Goal: Check status: Check status

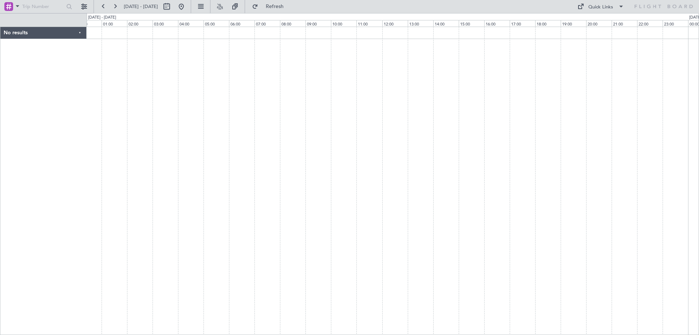
click at [513, 117] on div at bounding box center [393, 181] width 612 height 308
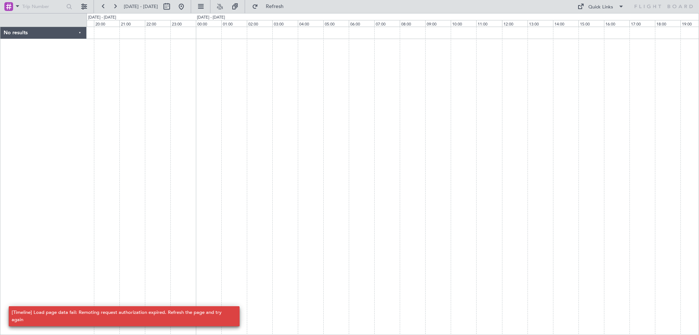
click at [293, 197] on div at bounding box center [393, 181] width 612 height 308
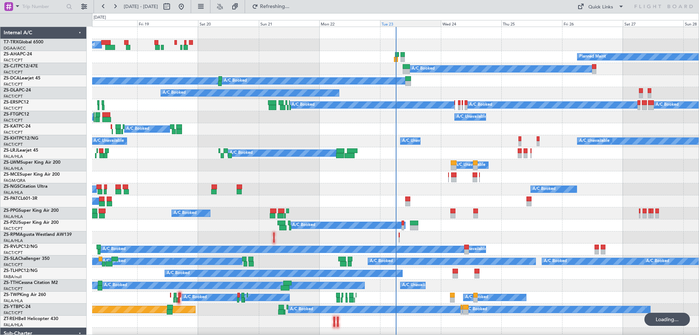
click at [392, 24] on div "Tue 23" at bounding box center [410, 23] width 61 height 7
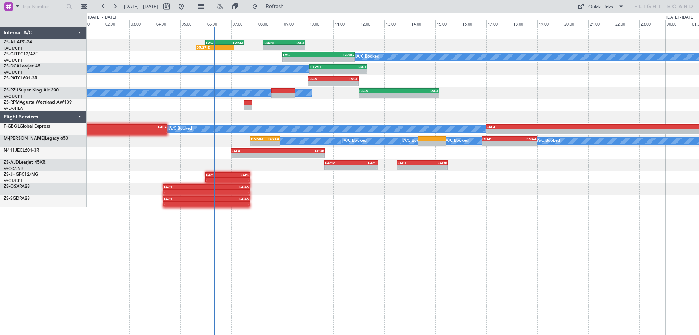
click at [545, 99] on div "05:37 Z - FACT 06:00 Z FAKM 07:30 Z - - FAKM 08:15 Z FACT 09:55 Z A/C Booked - …" at bounding box center [393, 117] width 612 height 180
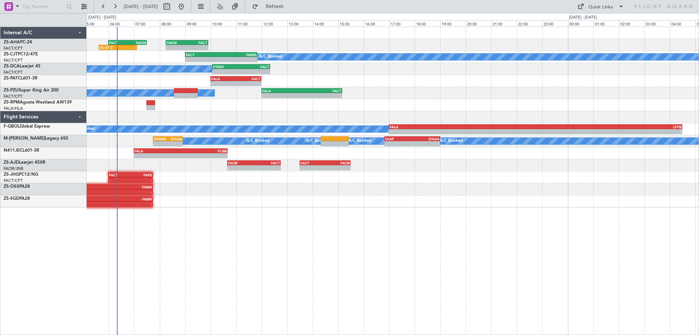
click at [224, 115] on div "05:37 Z - FACT 06:00 Z FAKM 07:30 Z - - FAKM 08:15 Z FACT 09:55 Z A/C Booked - …" at bounding box center [393, 117] width 612 height 180
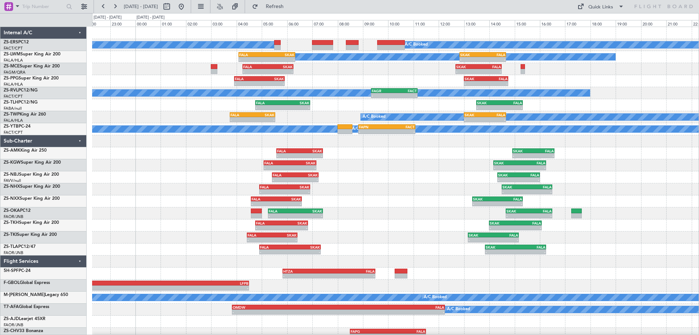
click at [375, 194] on div "A/C Booked A/C Booked A/C Unavailable - - FALA 04:05 Z SKAK 06:20 Z - - SKAK 12…" at bounding box center [395, 183] width 606 height 312
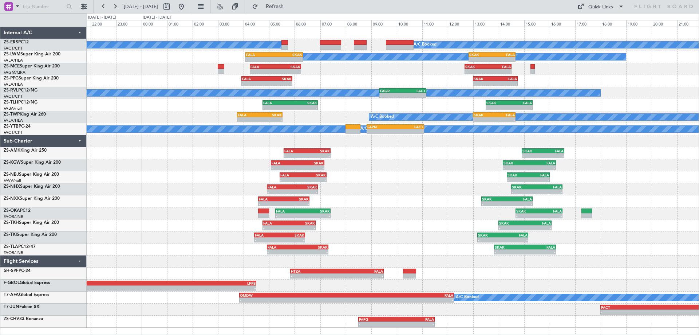
click at [393, 187] on div "- - FALA 04:55 Z SKAK 06:55 Z - - SKAK 14:30 Z FALA 16:30 Z" at bounding box center [393, 189] width 612 height 12
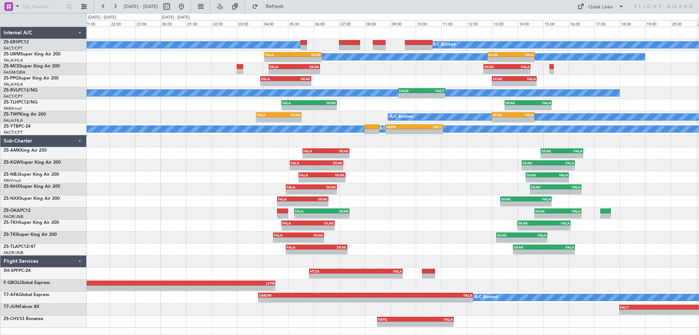
click at [388, 165] on div "- - FALA 05:05 Z SKAK 07:10 Z - - SKAK 14:10 Z FALA 16:15 Z" at bounding box center [393, 165] width 612 height 12
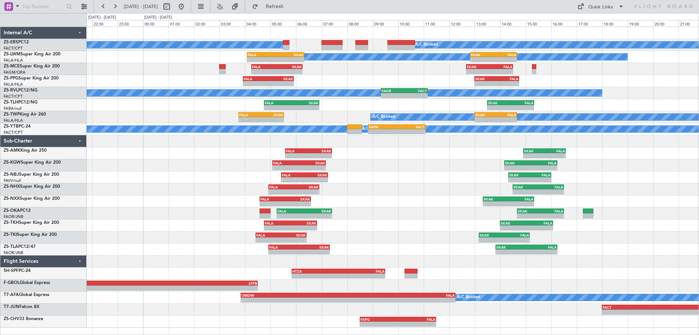
click at [434, 208] on div "A/C Booked A/C Booked A/C Unavailable - - FALA 04:05 Z SKAK 06:20 Z - - SKAK 12…" at bounding box center [393, 177] width 612 height 300
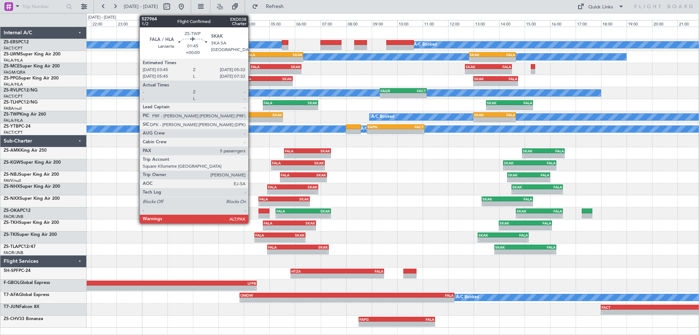
click at [252, 119] on div "-" at bounding box center [249, 119] width 22 height 4
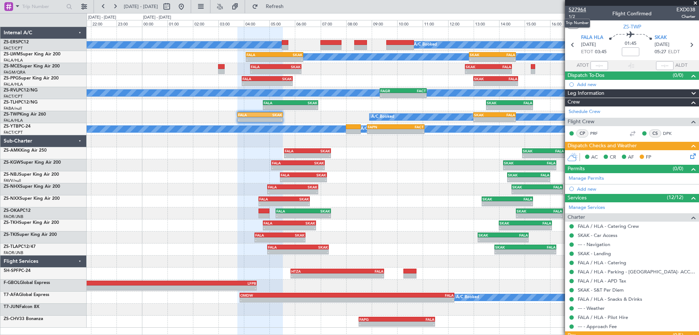
click at [580, 11] on span "527964" at bounding box center [577, 10] width 17 height 8
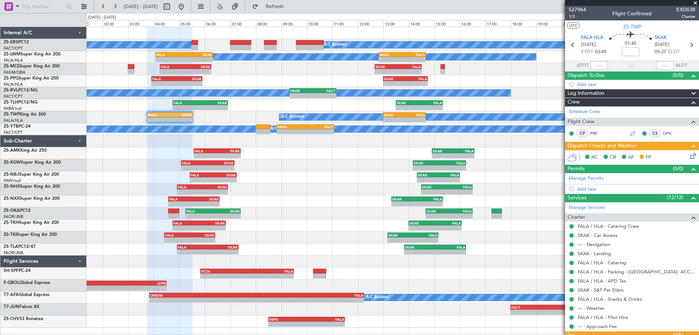
click at [371, 209] on div "- - FALA 05:15 Z SKAK 07:25 Z - - SKAK 14:40 Z FALA 16:30 Z" at bounding box center [393, 213] width 612 height 12
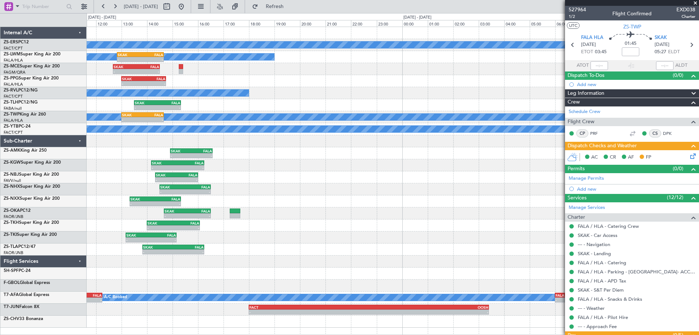
click at [164, 231] on div "A/C Booked A/C Unavailable - - SKAK 12:50 Z FALA 14:40 Z FALA 04:05 Z SKAK 06:2…" at bounding box center [393, 177] width 612 height 300
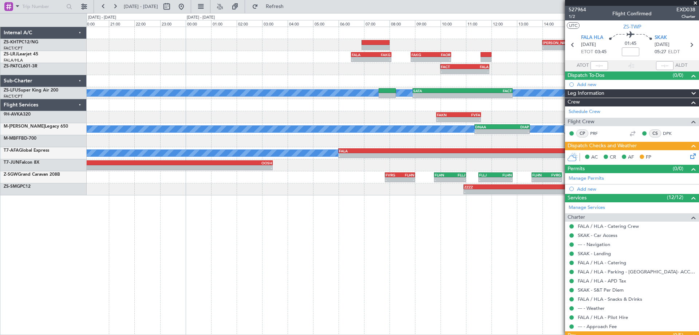
click at [382, 269] on div "- - FAGG 14:00 Z FACT 15:10 Z - - FALA 06:30 Z FAKG 08:05 Z - - FAKG 08:50 Z FA…" at bounding box center [393, 181] width 612 height 308
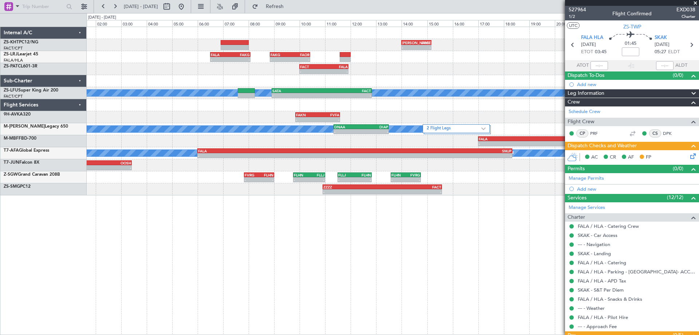
click at [348, 275] on div "- - FAGG 14:00 Z FACT 15:10 Z A/C Unavailable - - FALA 06:30 Z FAKG 08:05 Z - -…" at bounding box center [393, 181] width 612 height 308
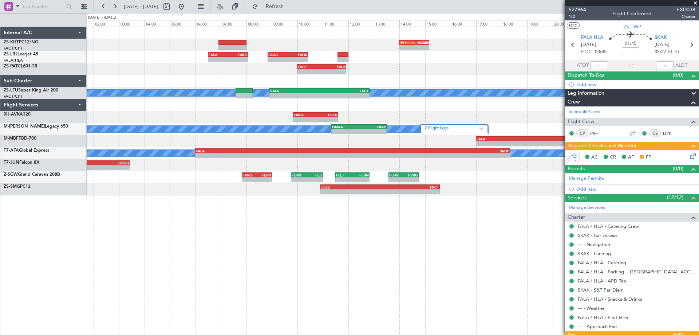
click at [439, 286] on div "- - FAGG 14:00 Z FACT 15:10 Z A/C Unavailable - - FALA 06:30 Z FAKG 08:05 Z - -…" at bounding box center [393, 181] width 612 height 308
click at [187, 4] on button at bounding box center [181, 7] width 12 height 12
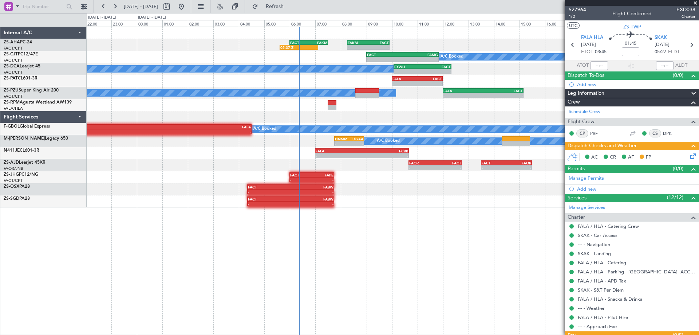
click at [404, 228] on div "FAKM 08:15 Z FACT 09:55 Z - - FACT 06:00 Z FAKM 07:30 Z 05:37 Z - A/C Booked FA…" at bounding box center [393, 181] width 612 height 308
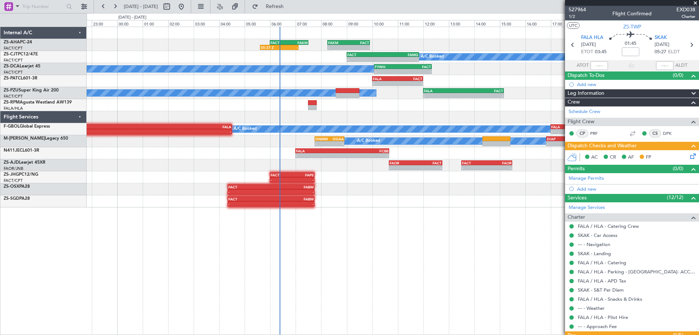
click at [412, 217] on div "FAKM 08:15 Z FACT 09:55 Z - - FACT 06:00 Z FAKM 07:30 Z 05:37 Z - A/C Booked FA…" at bounding box center [393, 181] width 612 height 308
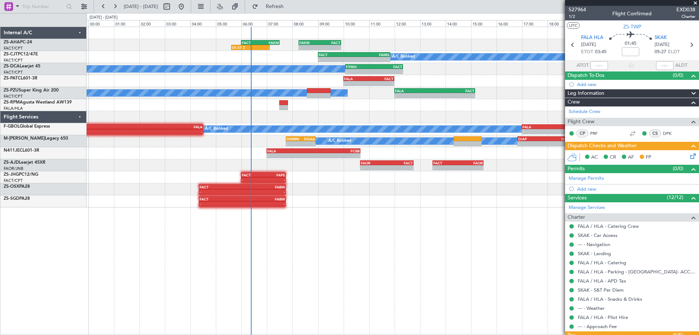
click at [417, 117] on div "FAKM 08:15 Z FACT 09:55 Z - - FACT 06:00 Z FAKM 07:30 Z 05:37 Z - A/C Booked FA…" at bounding box center [393, 117] width 612 height 180
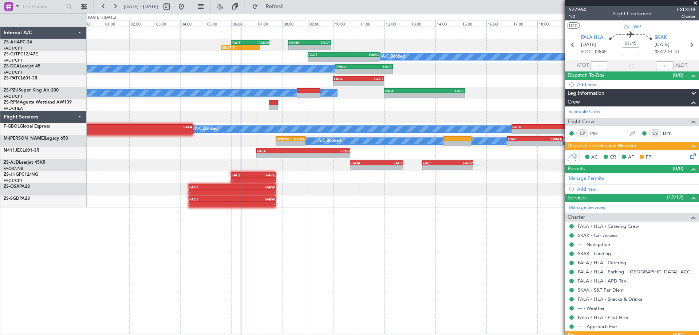
click at [469, 112] on div "FAKM 08:15 Z FACT 09:55 Z - - FACT 06:00 Z FAKM 07:30 Z 05:37 Z - A/C Booked FA…" at bounding box center [393, 117] width 612 height 180
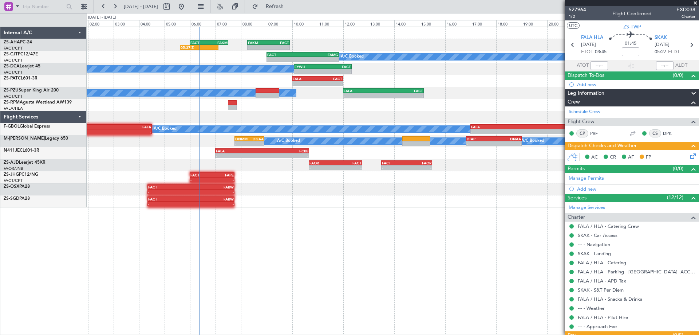
click at [562, 104] on div at bounding box center [393, 105] width 612 height 12
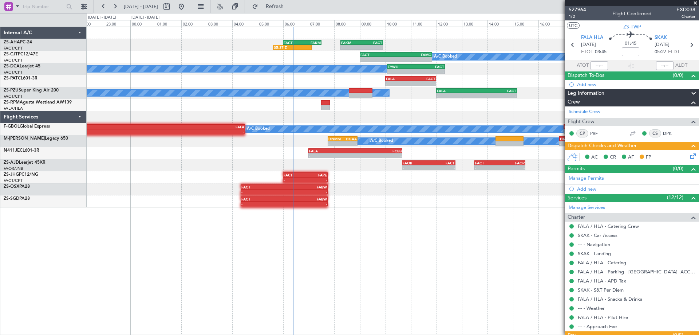
click at [90, 136] on div "FAKM 08:15 Z FACT 09:55 Z - - FACT 06:00 Z FAKM 07:30 Z 05:37 Z - A/C Booked FA…" at bounding box center [393, 117] width 612 height 180
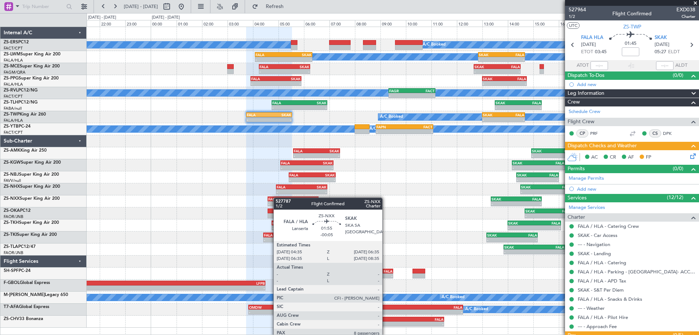
click at [277, 197] on div "FALA" at bounding box center [280, 199] width 25 height 4
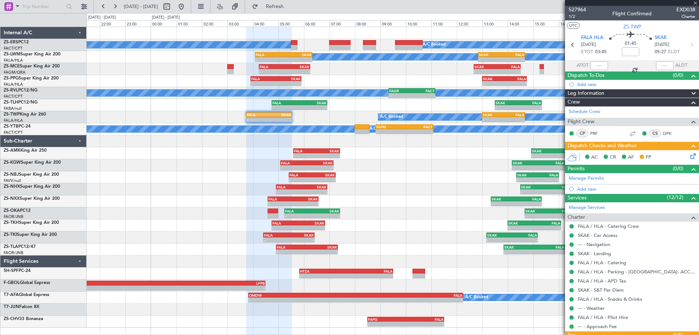
type input "-00:05"
type input "8"
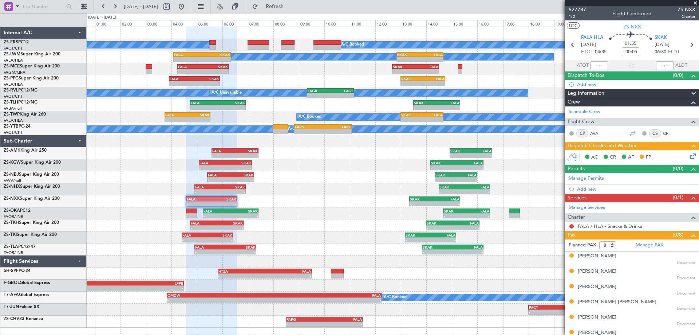
click at [377, 201] on div "- - FALA 04:35 Z SKAK 06:35 Z - - SKAK 13:20 Z FALA 15:20 Z" at bounding box center [393, 201] width 612 height 12
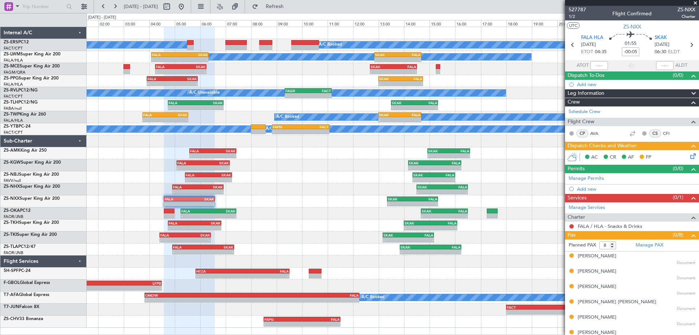
click at [382, 276] on div "- - HTZA 05:50 Z FALA 09:30 Z" at bounding box center [393, 273] width 612 height 12
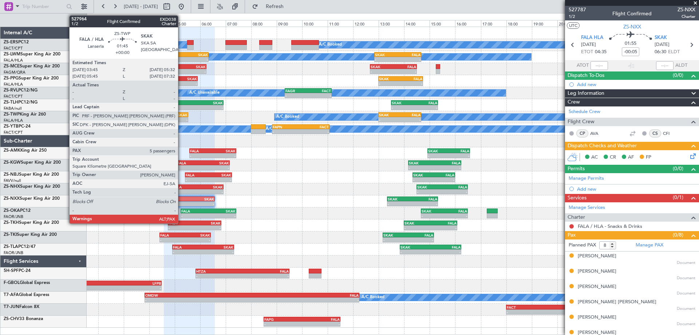
click at [181, 116] on div "FALA 03:45 Z SKAK 05:32 Z" at bounding box center [165, 114] width 46 height 5
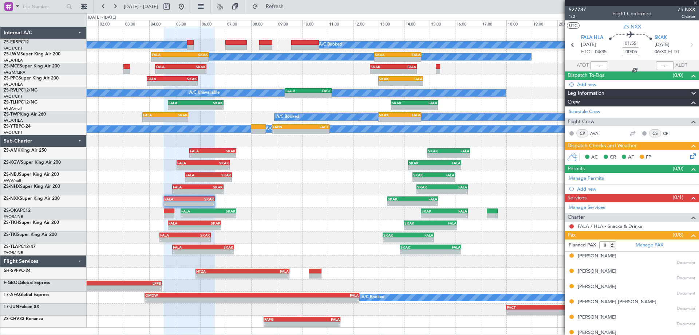
type input "5"
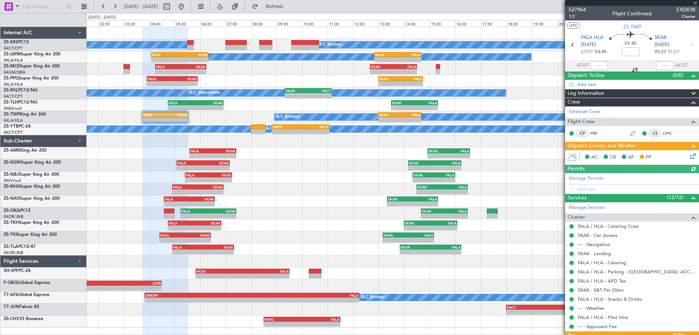
scroll to position [93, 0]
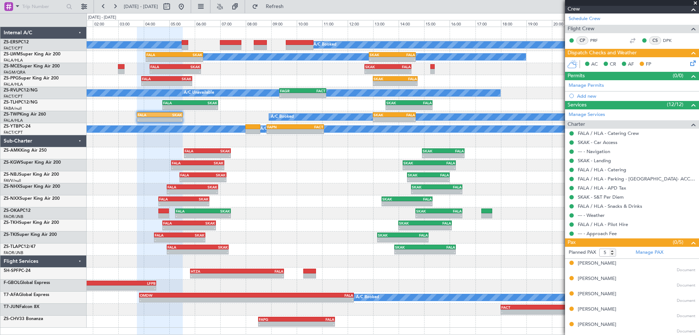
click at [40, 198] on div "A/C Booked A/C Booked A/C Unavailable - - FALA 04:05 Z SKAK 06:20 Z - - SKAK 12…" at bounding box center [349, 173] width 699 height 321
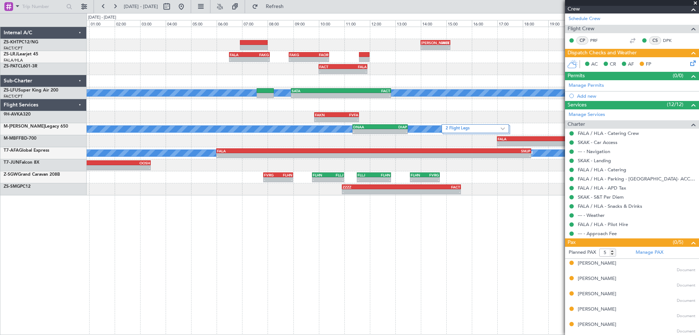
click at [278, 234] on div "- - FAGG 14:00 Z FACT 15:10 Z A/C Unavailable - - FALA 06:30 Z FAKG 08:05 Z - -…" at bounding box center [393, 181] width 612 height 308
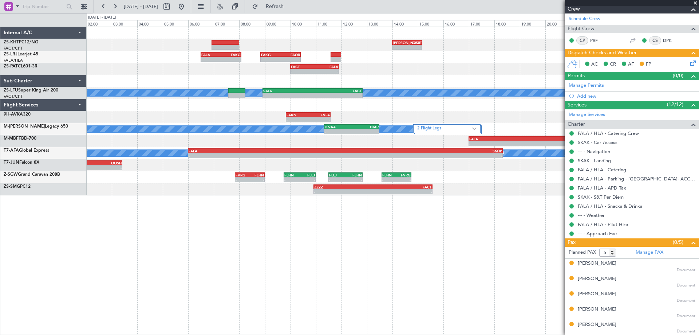
click at [391, 81] on div at bounding box center [393, 81] width 612 height 12
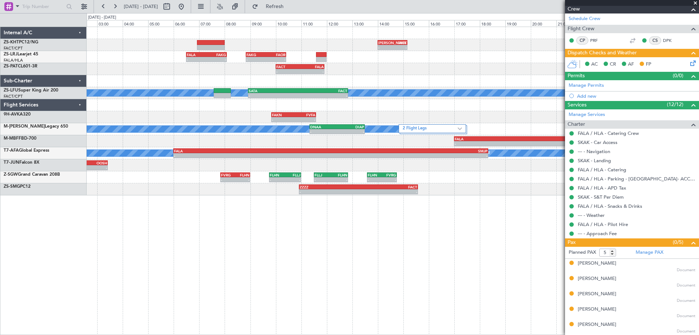
click at [451, 66] on div "- - FACT 10:00 Z FALA 11:55 Z" at bounding box center [393, 69] width 612 height 12
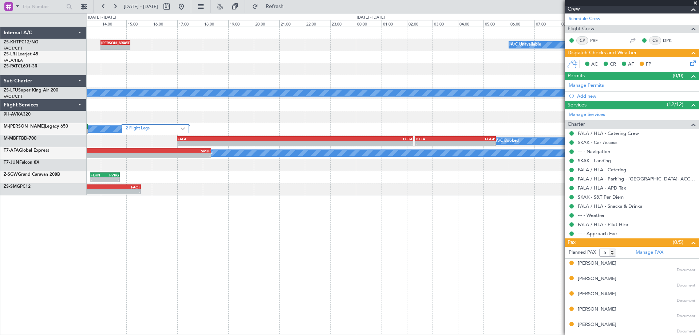
click at [161, 219] on div "- - FAGG 14:00 Z FACT 15:10 Z A/C Unavailable A/C Booked - - FAKG 08:50 Z FAOR …" at bounding box center [393, 181] width 612 height 308
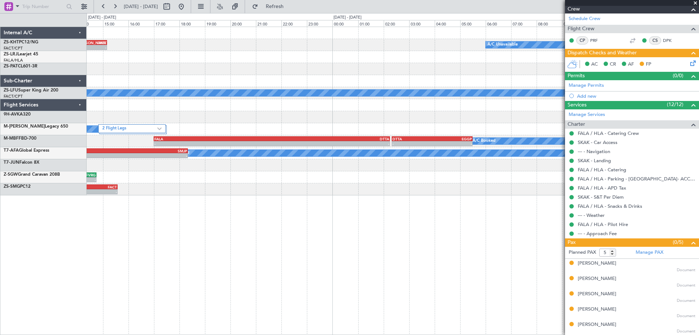
click at [261, 225] on div "- - FAGG 14:00 Z FACT 15:10 Z A/C Unavailable A/C Booked - - FAKG 08:50 Z FAOR …" at bounding box center [393, 181] width 612 height 308
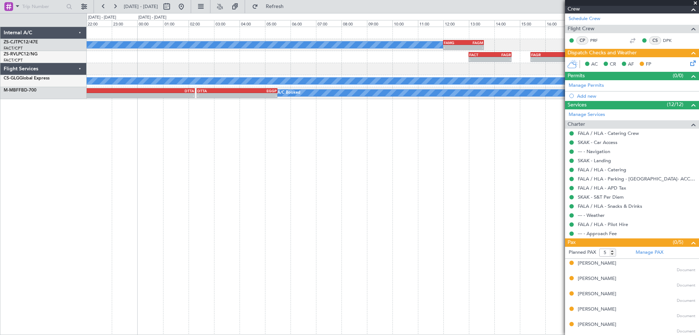
click at [477, 203] on div "A/C Booked - - FAMG 12:00 Z FAGM 13:35 Z - - FACT 13:00 Z FAGR 14:40 Z FAGR 15:…" at bounding box center [393, 181] width 612 height 308
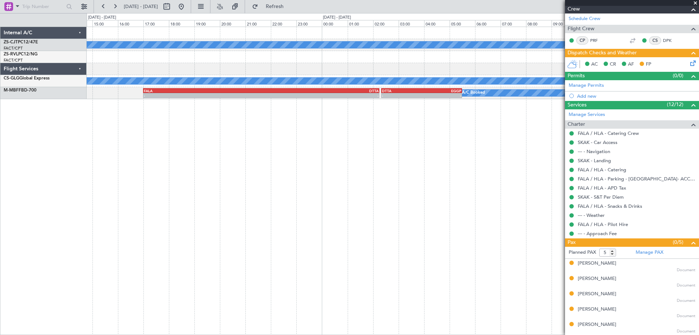
click at [485, 186] on div "A/C Booked - - FAMG 12:00 Z FAGM 13:35 Z - - FACT 13:00 Z FAGR 14:40 Z FAGR 15:…" at bounding box center [393, 181] width 612 height 308
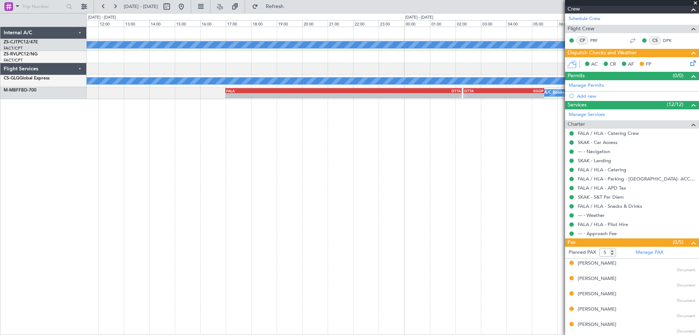
click at [528, 181] on div "A/C Booked - - FAMG 12:00 Z FAGM 13:35 Z FAGR 15:25 Z FACT 17:15 Z - - FACT 13:…" at bounding box center [393, 181] width 612 height 308
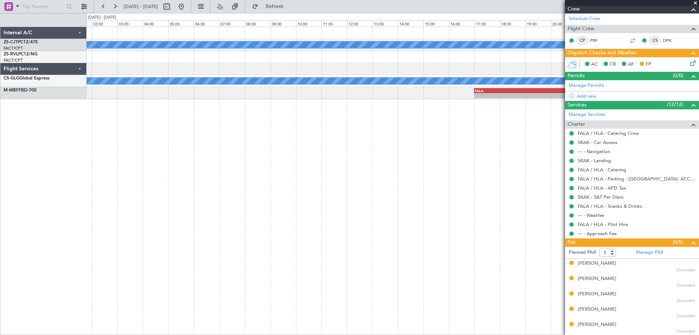
click at [283, 195] on div "A/C Booked A/C Booked - - FALA 17:00 Z DTTA 02:15 Z - - DTTA 02:20 Z EGGP 05:30…" at bounding box center [393, 181] width 612 height 308
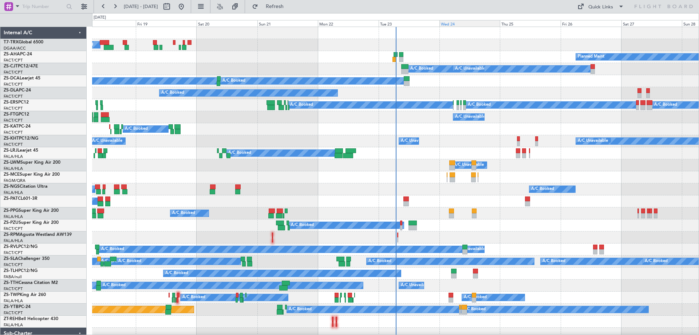
click at [456, 25] on div "Wed 24" at bounding box center [469, 23] width 61 height 7
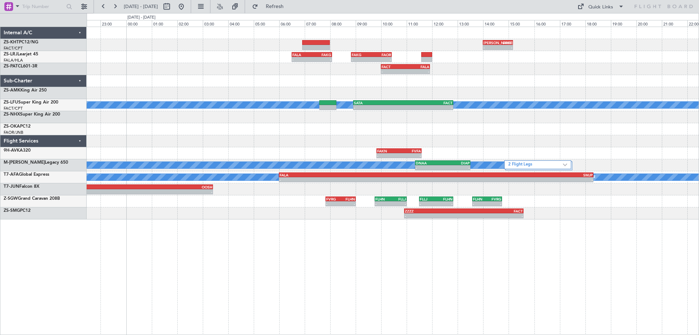
click at [459, 159] on div "- - [PERSON_NAME] 14:00 Z FACT 15:10 Z - - FALA 06:30 Z FAKG 08:05 Z - - FAKG 0…" at bounding box center [393, 123] width 612 height 192
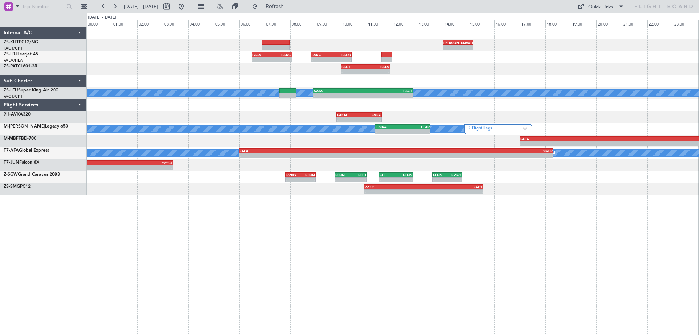
click at [451, 84] on div at bounding box center [393, 81] width 612 height 12
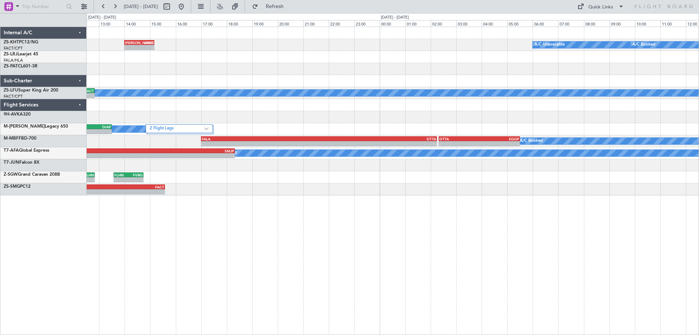
click at [0, 79] on div "- - FAGG 14:00 Z FACT 15:10 Z A/C Unavailable A/C Booked FAKG 08:50 Z FAOR 10:2…" at bounding box center [349, 173] width 699 height 321
